Goal: Information Seeking & Learning: Learn about a topic

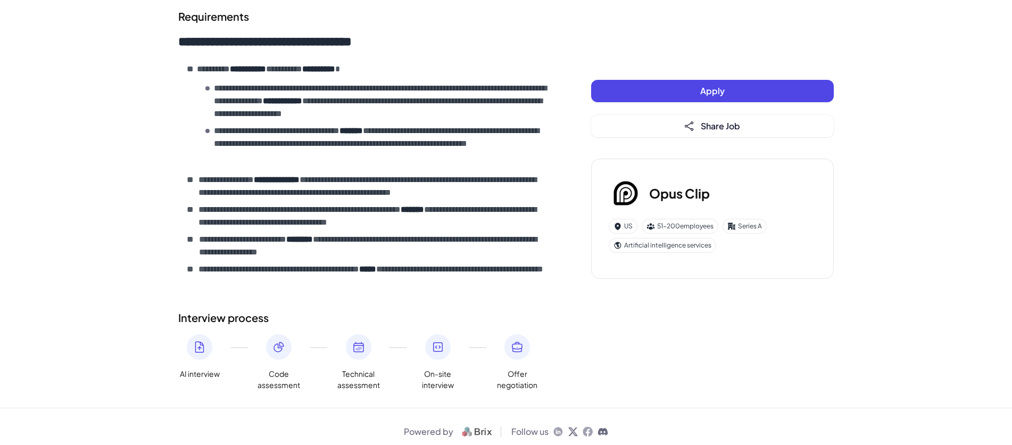
scroll to position [723, 0]
